Goal: Information Seeking & Learning: Learn about a topic

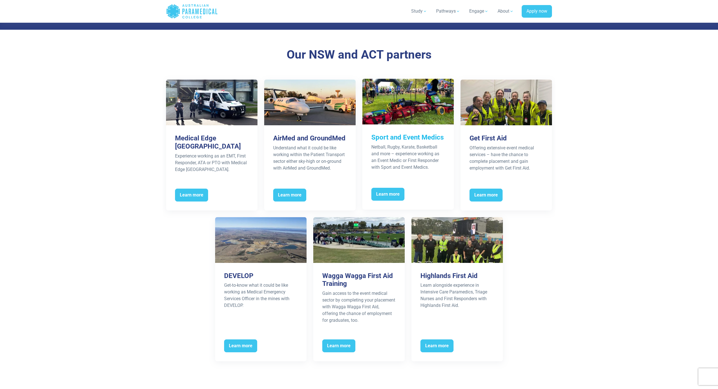
scroll to position [506, 0]
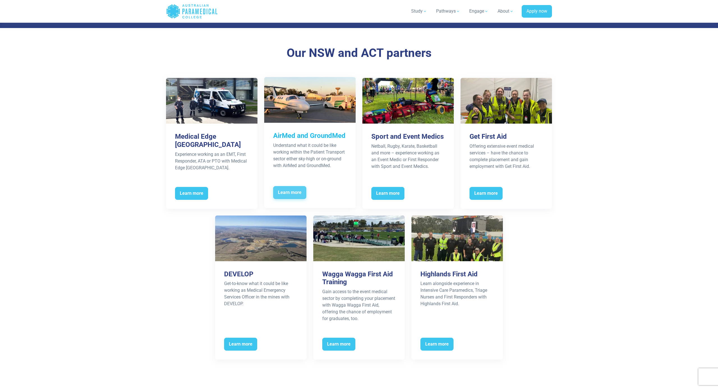
click at [296, 189] on span "Learn more" at bounding box center [289, 192] width 33 height 13
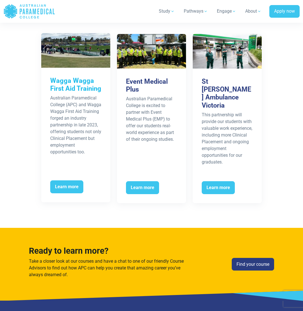
scroll to position [1073, 0]
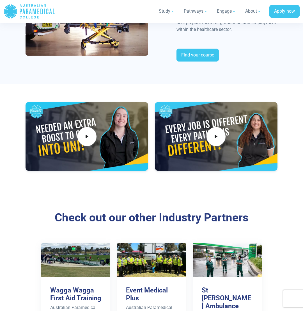
click at [188, 196] on div "Check out our other Industry Partners Wagga Wagga First Aid Training Australian…" at bounding box center [151, 314] width 303 height 243
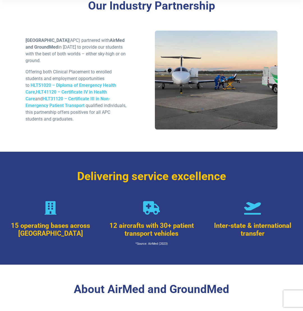
scroll to position [179, 0]
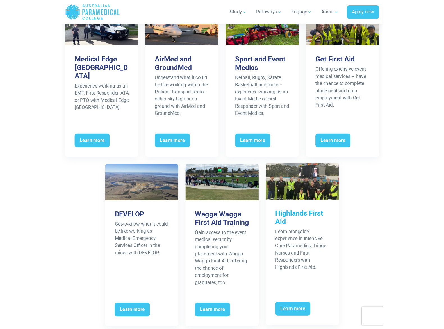
scroll to position [537, 0]
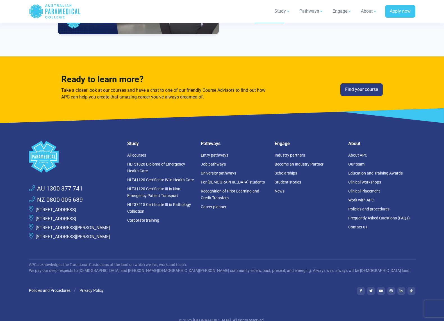
scroll to position [2579, 0]
click at [288, 180] on link "Student stories" at bounding box center [287, 182] width 26 height 4
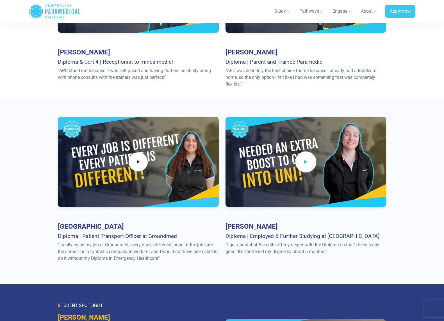
scroll to position [293, 0]
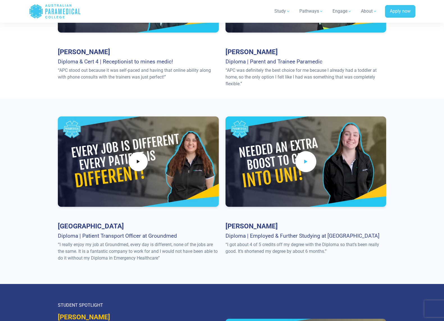
click at [305, 167] on span at bounding box center [305, 161] width 21 height 21
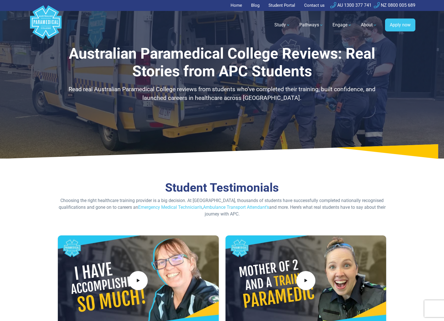
scroll to position [0, 0]
